Goal: Task Accomplishment & Management: Manage account settings

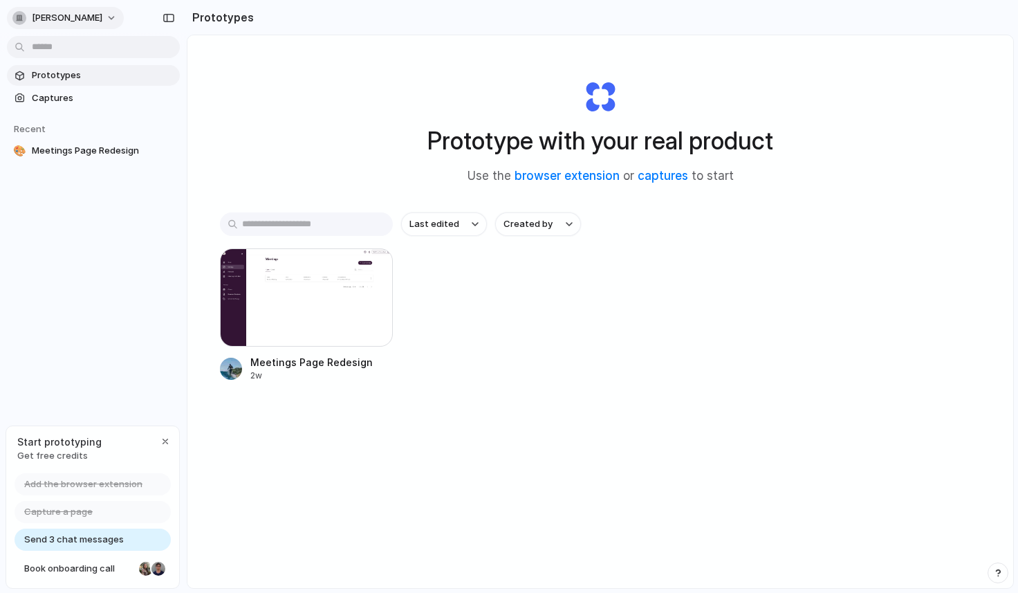
click at [77, 25] on button "[PERSON_NAME]" at bounding box center [65, 18] width 117 height 22
click at [82, 116] on li "Sign out" at bounding box center [67, 115] width 115 height 22
